Goal: Check status: Check status

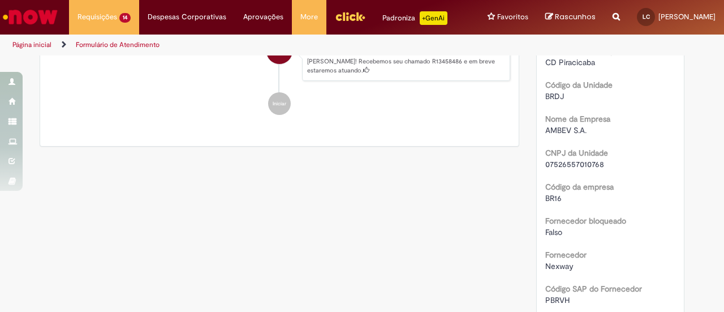
scroll to position [337, 0]
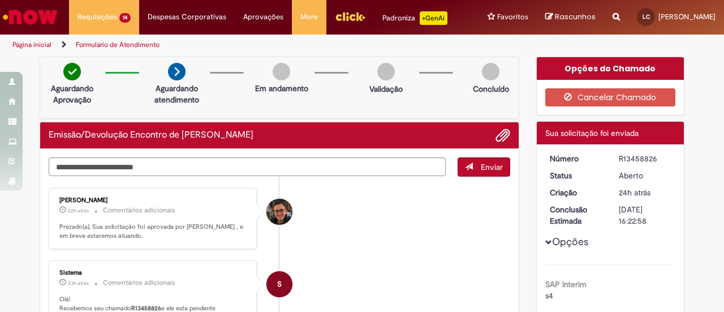
click at [623, 158] on div "R13458826" at bounding box center [645, 158] width 53 height 11
copy div "R13458826"
click at [636, 155] on div "R13458769" at bounding box center [645, 158] width 53 height 11
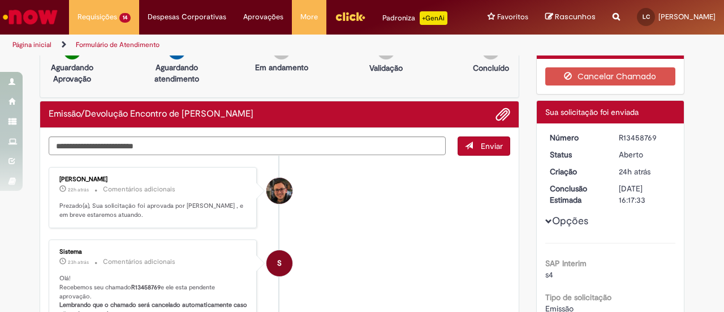
scroll to position [20, 0]
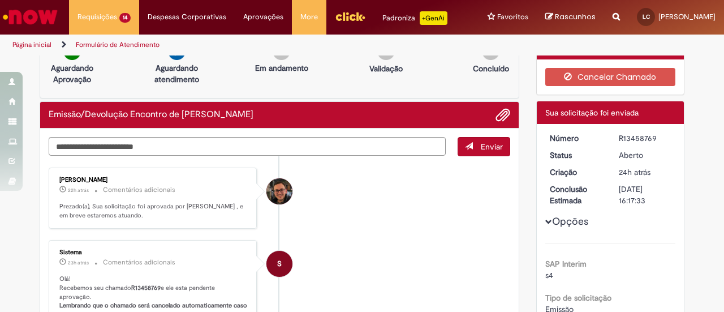
copy div "R13458769"
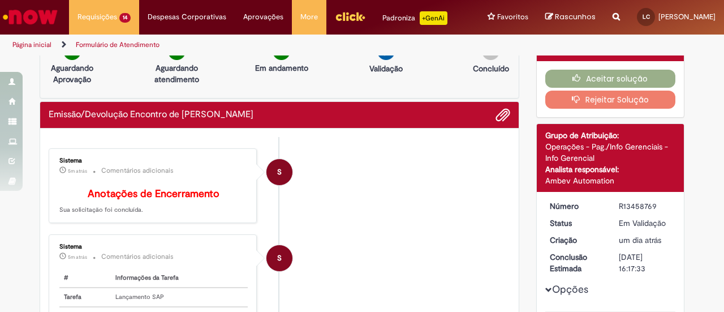
click at [360, 207] on li "S Sistema 5m atrás 5 minutos atrás Comentários adicionais Anotações de Encerram…" at bounding box center [280, 185] width 462 height 75
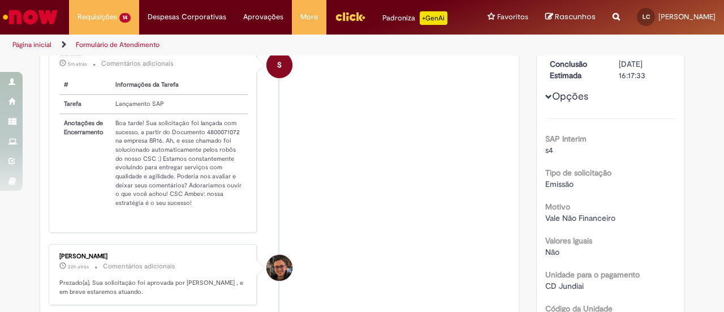
scroll to position [214, 0]
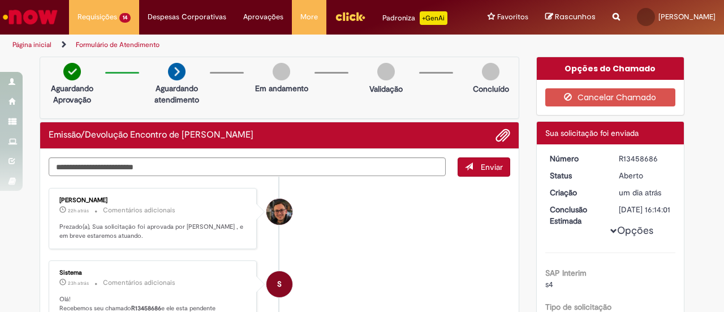
click at [637, 154] on div "R13458686" at bounding box center [645, 158] width 53 height 11
copy div "R13458686"
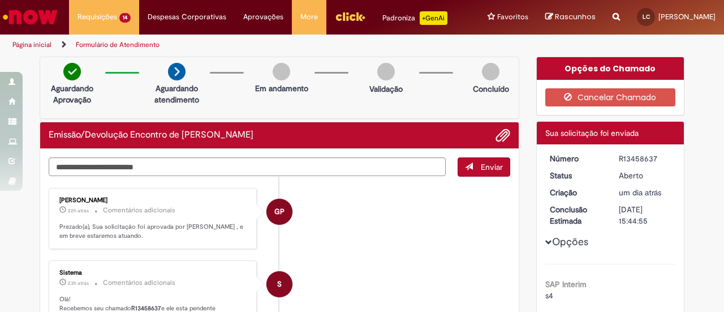
click at [641, 153] on div "R13458637" at bounding box center [645, 158] width 53 height 11
copy div "R13458637"
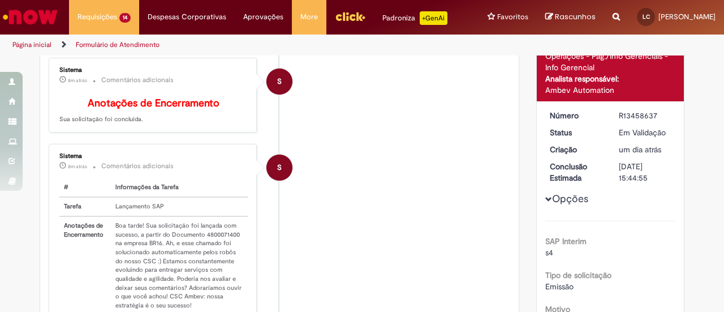
scroll to position [110, 0]
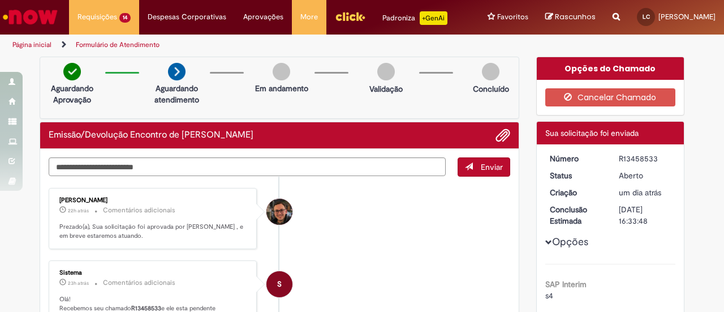
click at [633, 160] on div "R13458533" at bounding box center [645, 158] width 53 height 11
copy div "R13458533"
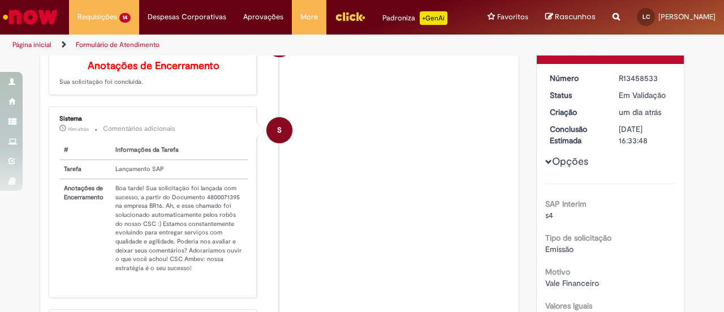
scroll to position [149, 0]
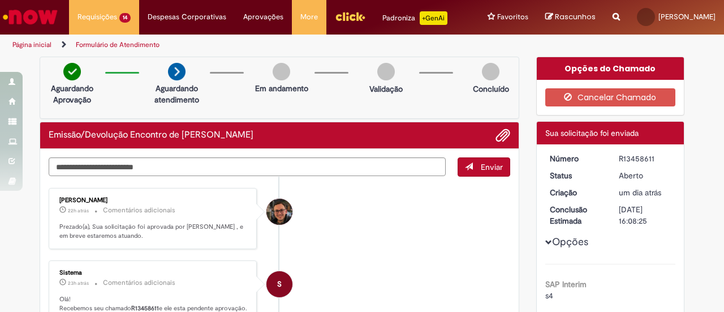
click at [631, 154] on div "R13458611" at bounding box center [645, 158] width 53 height 11
click at [631, 156] on div "R13458611" at bounding box center [645, 158] width 53 height 11
copy div "R13458611"
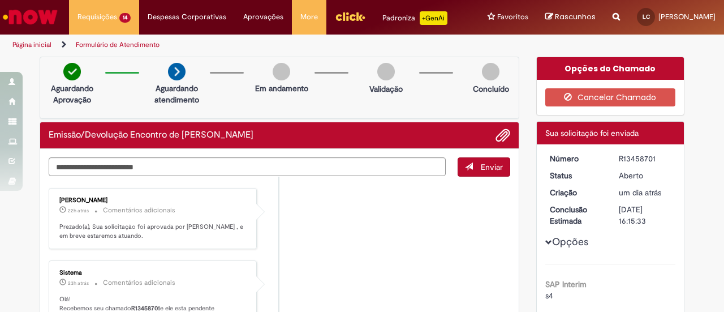
click at [630, 159] on div "R13458701" at bounding box center [645, 158] width 53 height 11
copy div "R13458701"
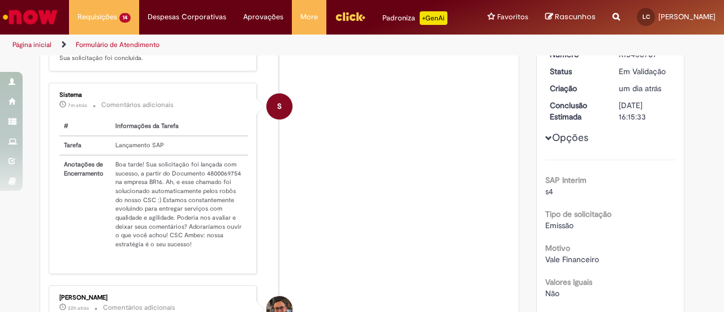
scroll to position [186, 0]
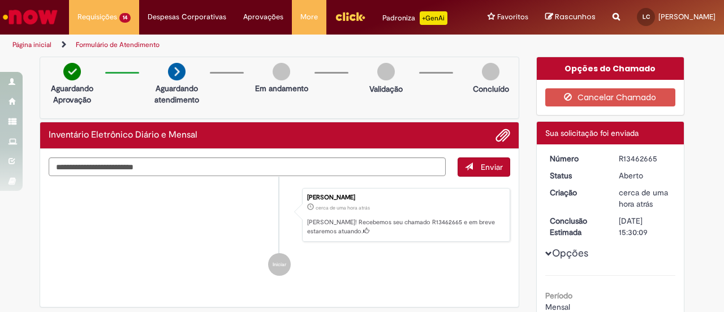
click at [463, 292] on div "Enviar Luana Caroline Silva Costa cerca de uma hora atrás cerca de uma hora atr…" at bounding box center [279, 228] width 478 height 158
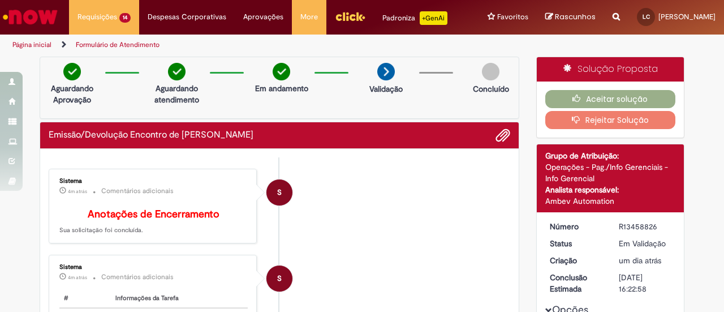
click at [404, 234] on li "S Sistema 4m atrás 4 minutos atrás Comentários adicionais Anotações de Encerram…" at bounding box center [280, 206] width 462 height 75
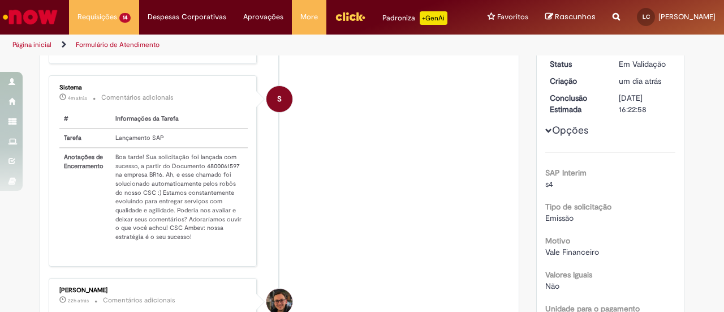
scroll to position [187, 0]
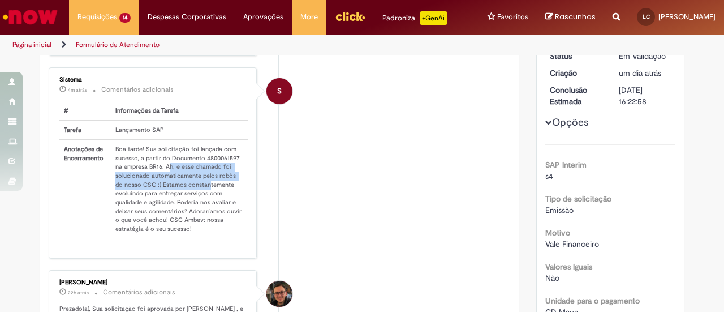
drag, startPoint x: 165, startPoint y: 172, endPoint x: 197, endPoint y: 193, distance: 38.9
click at [196, 190] on td "Boa tarde! Sua solicitação foi lançada com sucesso, a partir do Documento 48000…" at bounding box center [179, 189] width 137 height 98
click at [201, 197] on td "Boa tarde! Sua solicitação foi lançada com sucesso, a partir do Documento 48000…" at bounding box center [179, 189] width 137 height 98
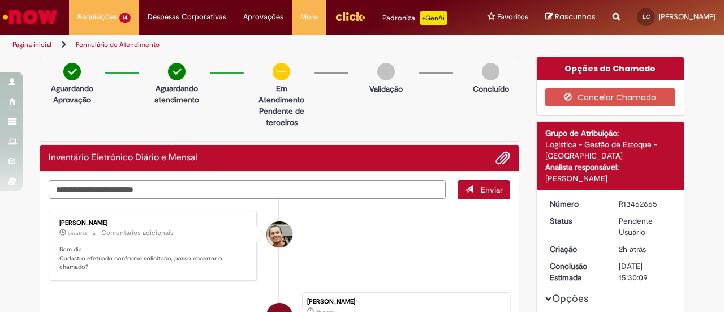
click at [352, 188] on textarea "Digite sua mensagem aqui..." at bounding box center [247, 189] width 397 height 19
type textarea "**********"
